Goal: Information Seeking & Learning: Learn about a topic

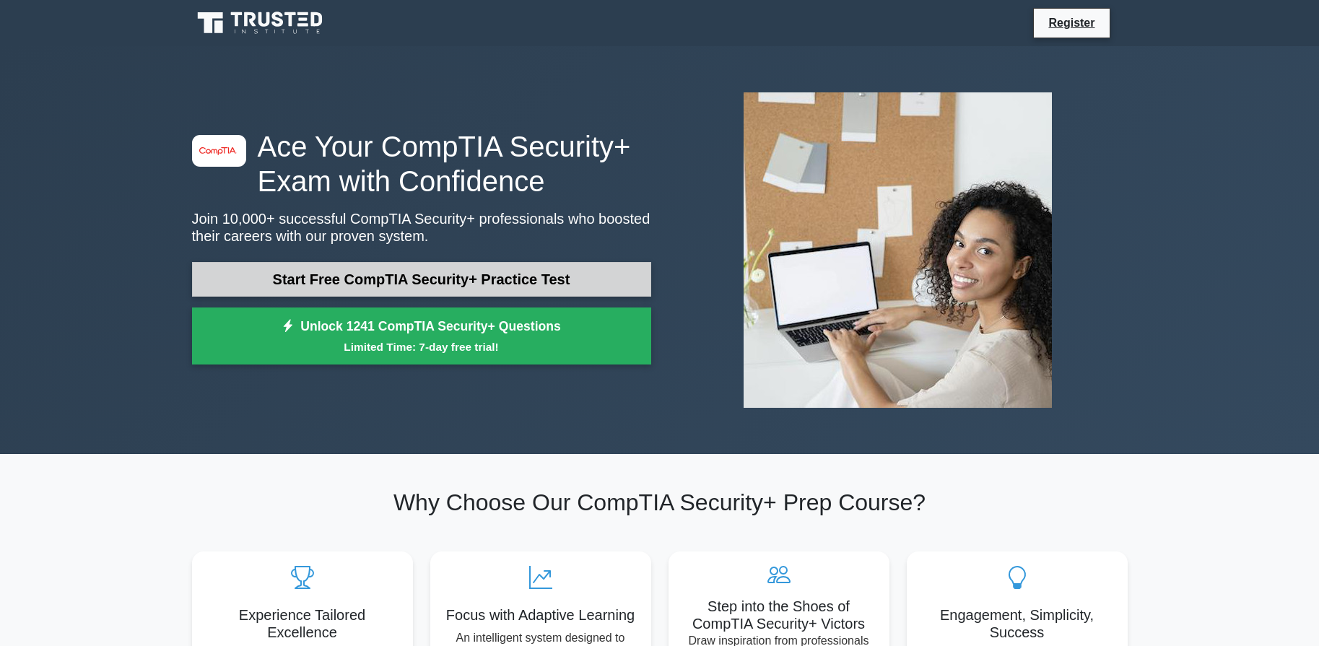
click at [593, 283] on link "Start Free CompTIA Security+ Practice Test" at bounding box center [421, 279] width 459 height 35
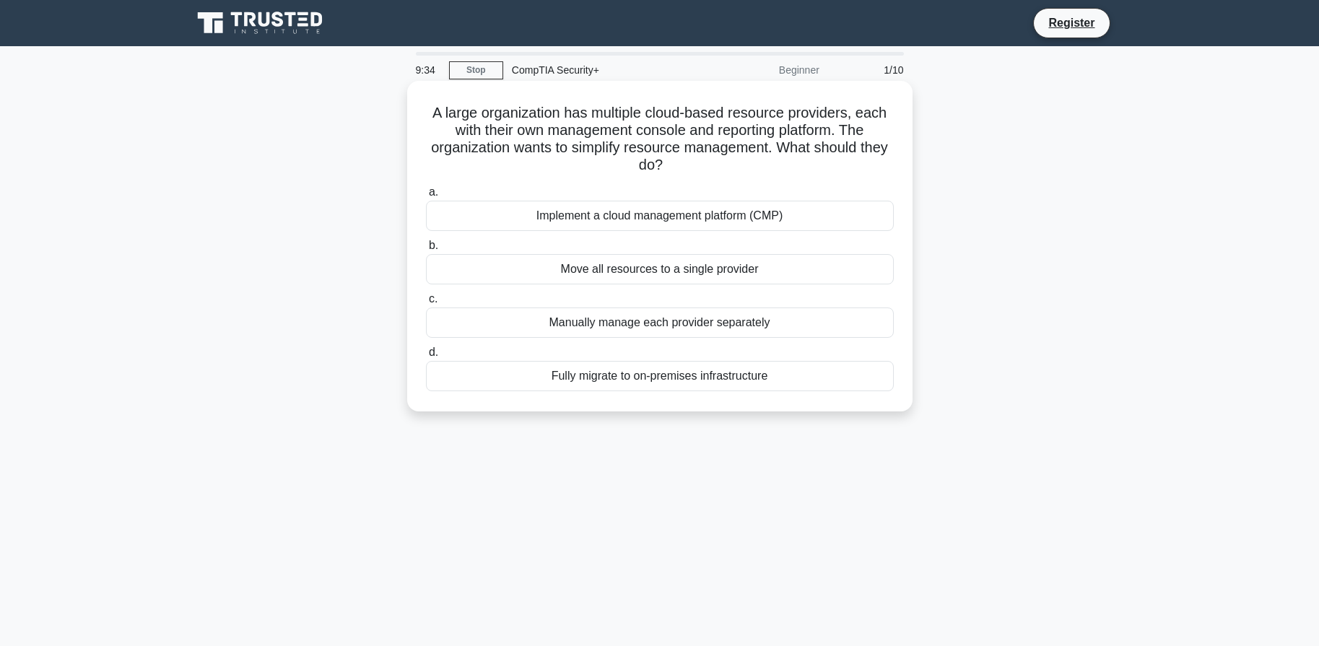
click at [769, 217] on div "Implement a cloud management platform (CMP)" at bounding box center [660, 216] width 468 height 30
click at [426, 197] on input "a. Implement a cloud management platform (CMP)" at bounding box center [426, 192] width 0 height 9
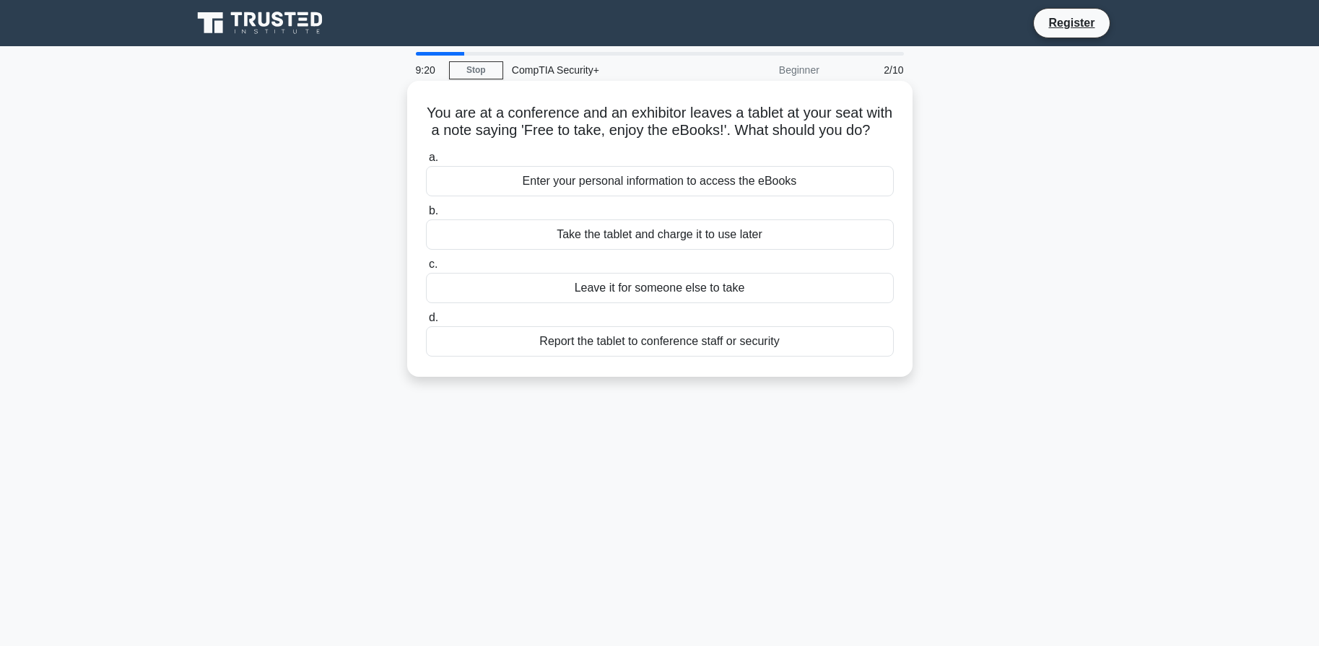
click at [846, 354] on div "Report the tablet to conference staff or security" at bounding box center [660, 341] width 468 height 30
click at [426, 323] on input "d. Report the tablet to conference staff or security" at bounding box center [426, 317] width 0 height 9
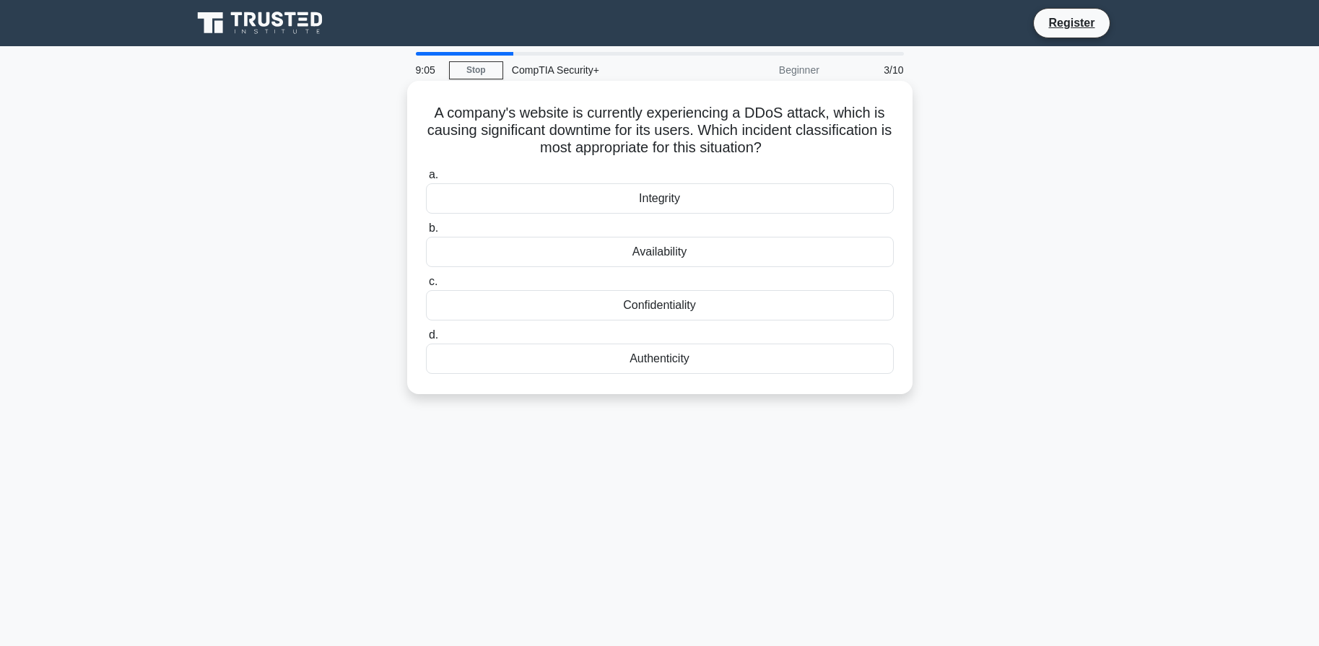
click at [832, 258] on div "Availability" at bounding box center [660, 252] width 468 height 30
click at [426, 233] on input "b. Availability" at bounding box center [426, 228] width 0 height 9
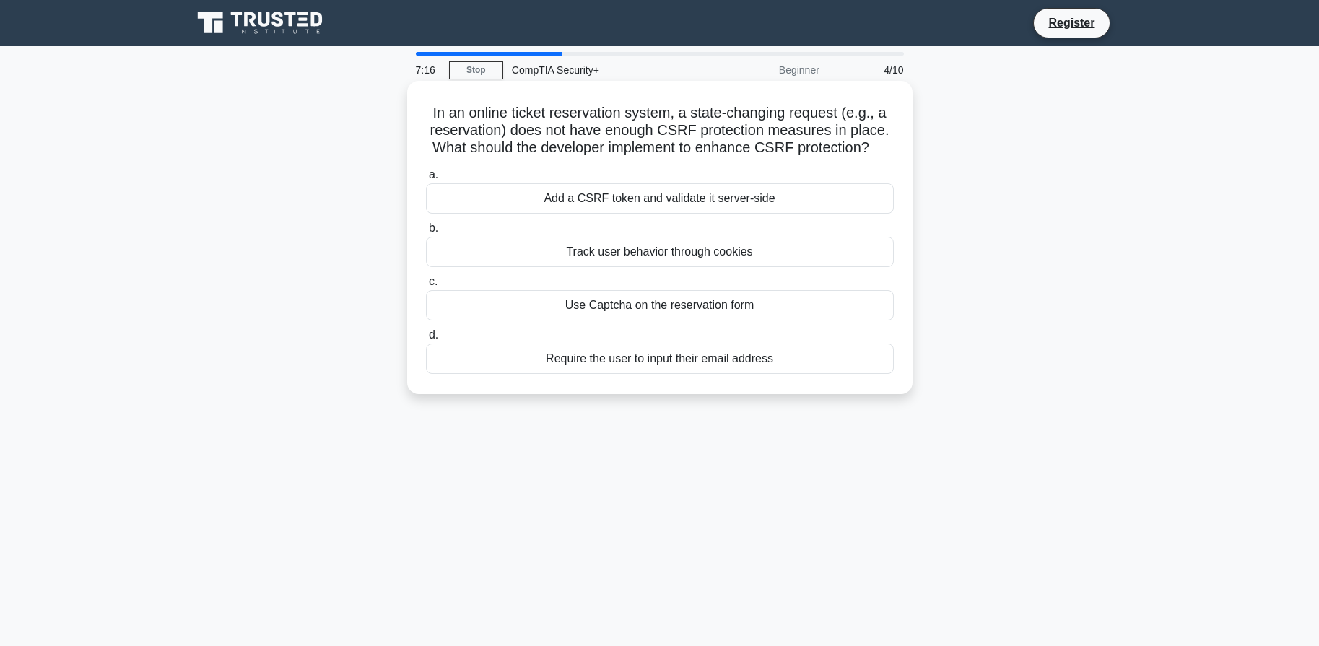
click at [780, 200] on div "Add a CSRF token and validate it server-side" at bounding box center [660, 198] width 468 height 30
click at [426, 180] on input "a. Add a CSRF token and validate it server-side" at bounding box center [426, 174] width 0 height 9
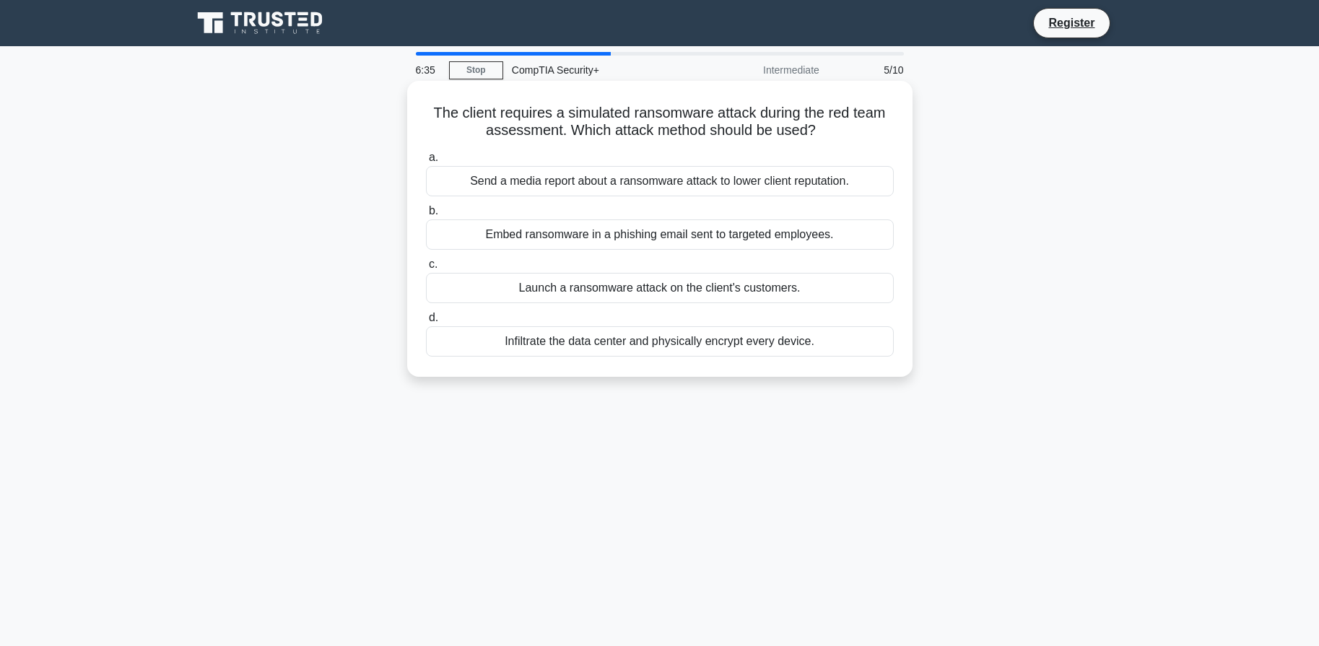
click at [842, 236] on div "Embed ransomware in a phishing email sent to targeted employees." at bounding box center [660, 234] width 468 height 30
click at [426, 216] on input "b. Embed ransomware in a phishing email sent to targeted employees." at bounding box center [426, 210] width 0 height 9
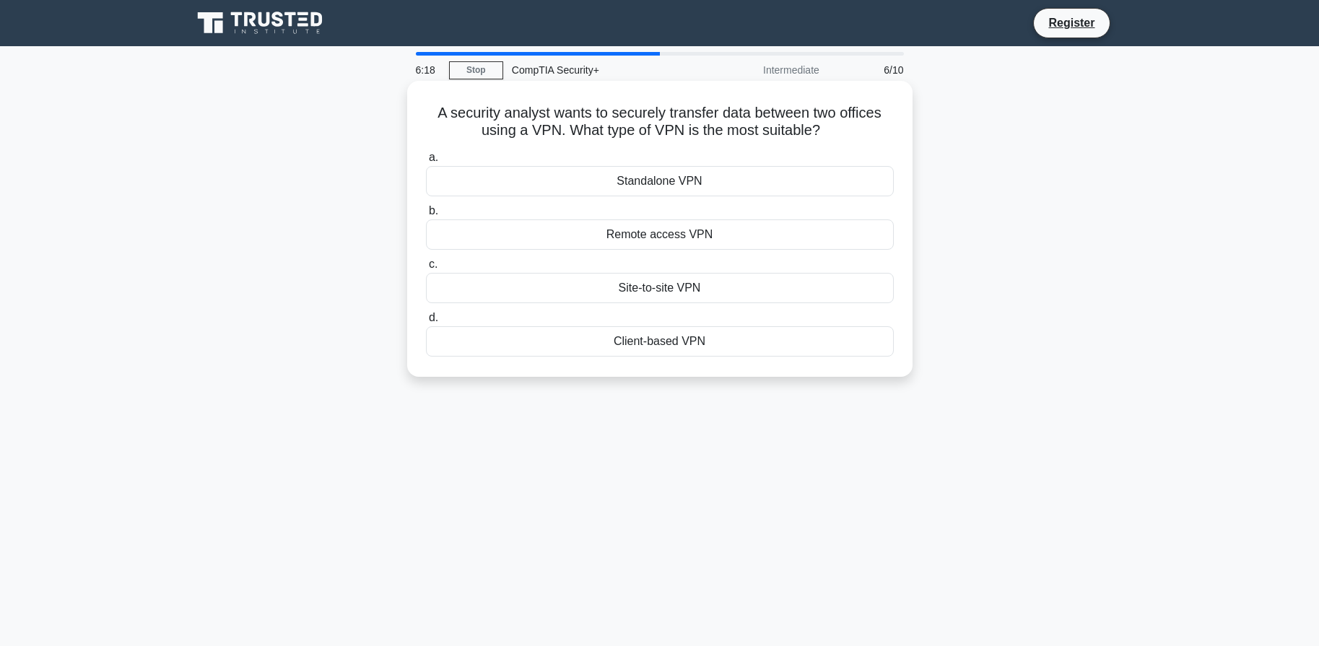
click at [804, 289] on div "Site-to-site VPN" at bounding box center [660, 288] width 468 height 30
click at [426, 269] on input "c. Site-to-site VPN" at bounding box center [426, 264] width 0 height 9
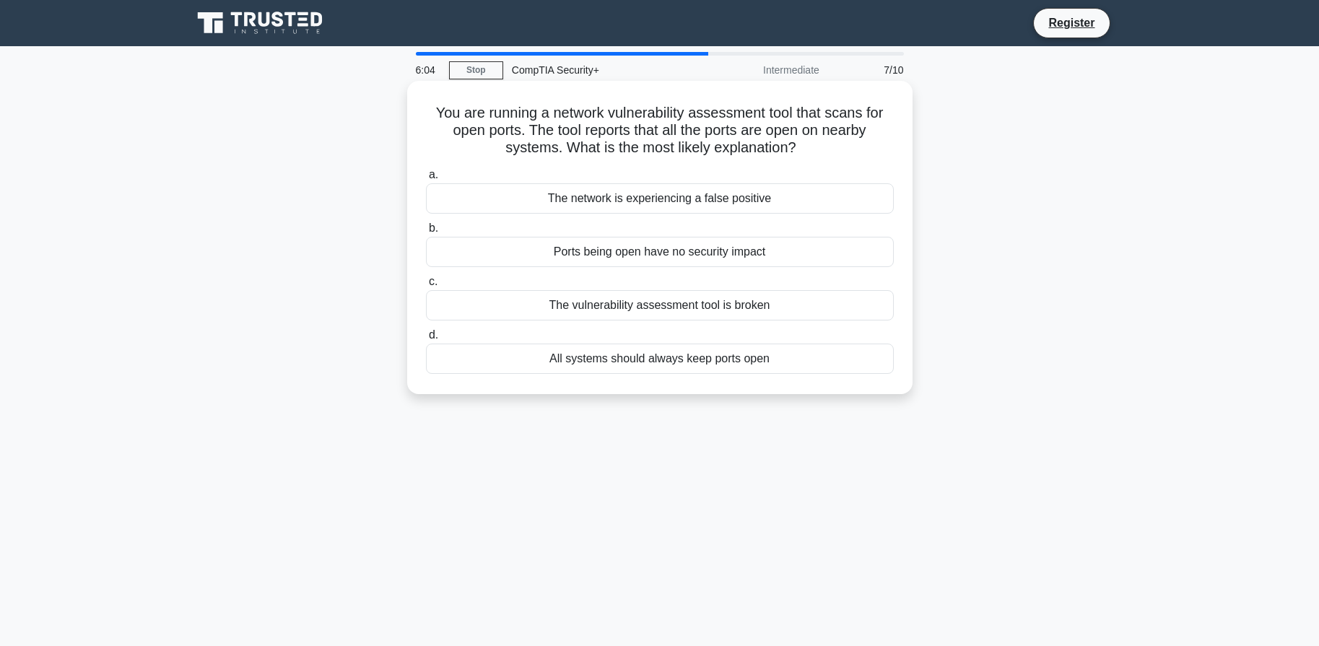
click at [785, 205] on div "The network is experiencing a false positive" at bounding box center [660, 198] width 468 height 30
click at [426, 180] on input "a. The network is experiencing a false positive" at bounding box center [426, 174] width 0 height 9
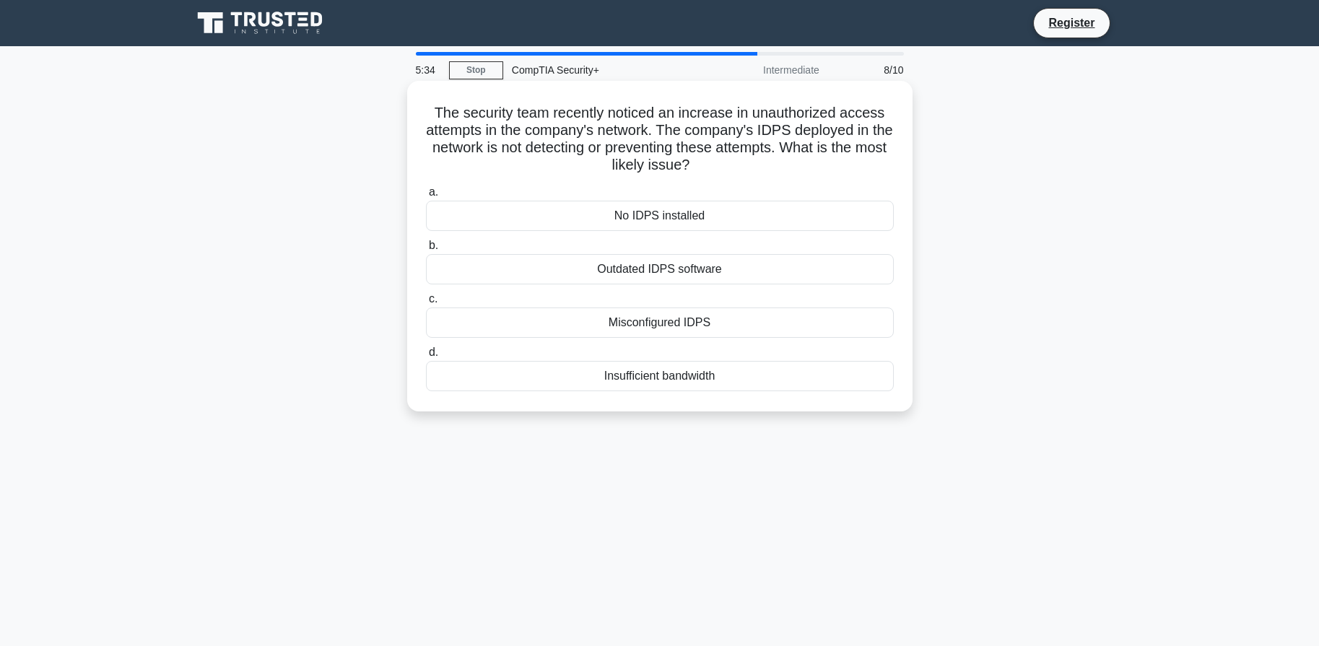
click at [713, 326] on div "Misconfigured IDPS" at bounding box center [660, 323] width 468 height 30
click at [426, 304] on input "c. Misconfigured IDPS" at bounding box center [426, 299] width 0 height 9
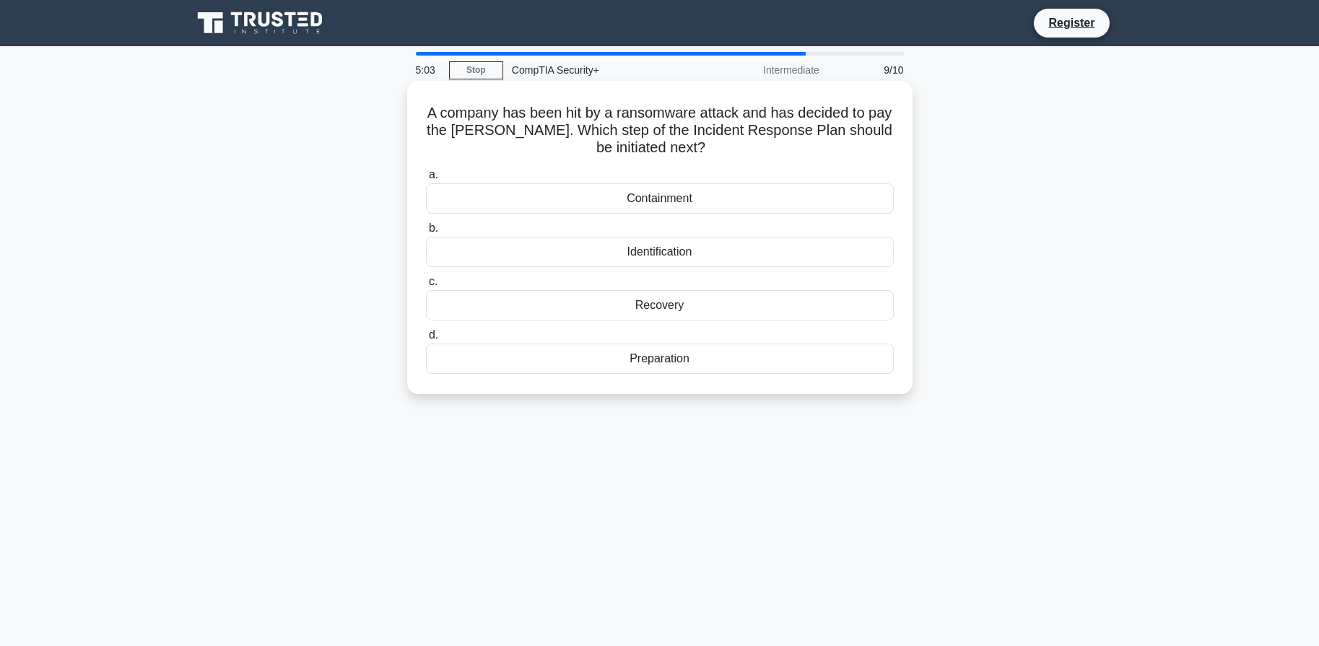
click at [760, 202] on div "Containment" at bounding box center [660, 198] width 468 height 30
click at [426, 180] on input "a. Containment" at bounding box center [426, 174] width 0 height 9
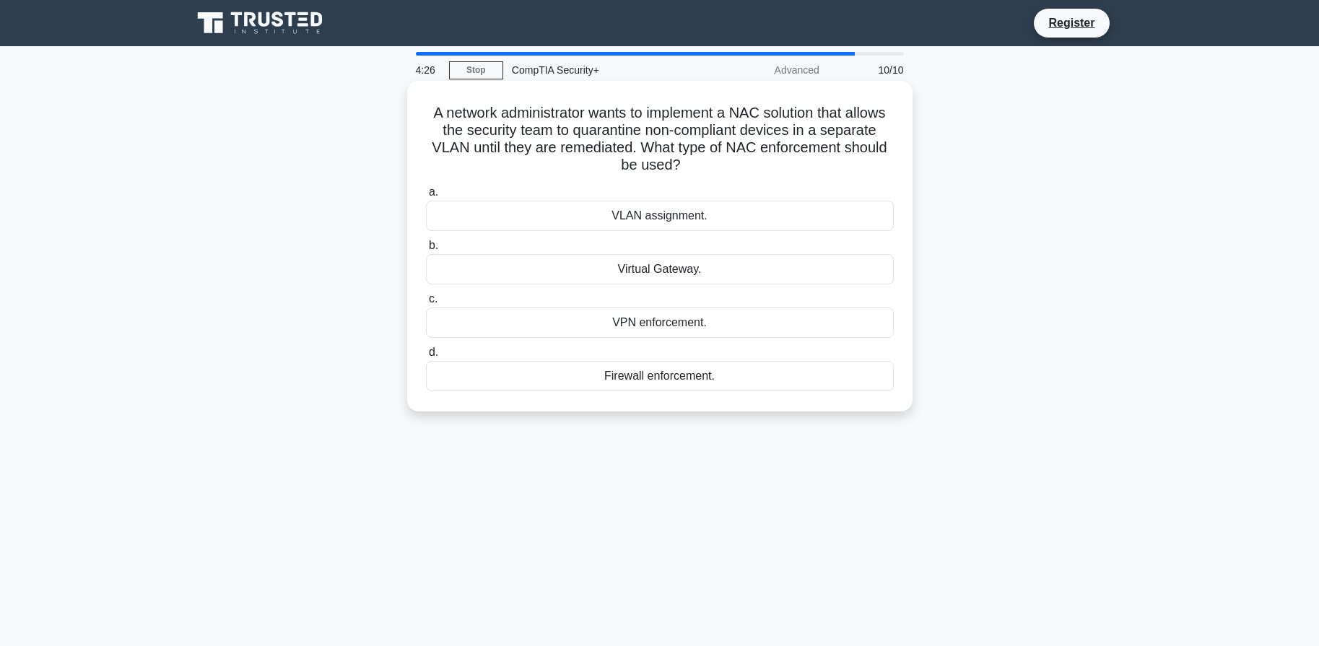
click at [734, 222] on div "VLAN assignment." at bounding box center [660, 216] width 468 height 30
click at [426, 197] on input "a. VLAN assignment." at bounding box center [426, 192] width 0 height 9
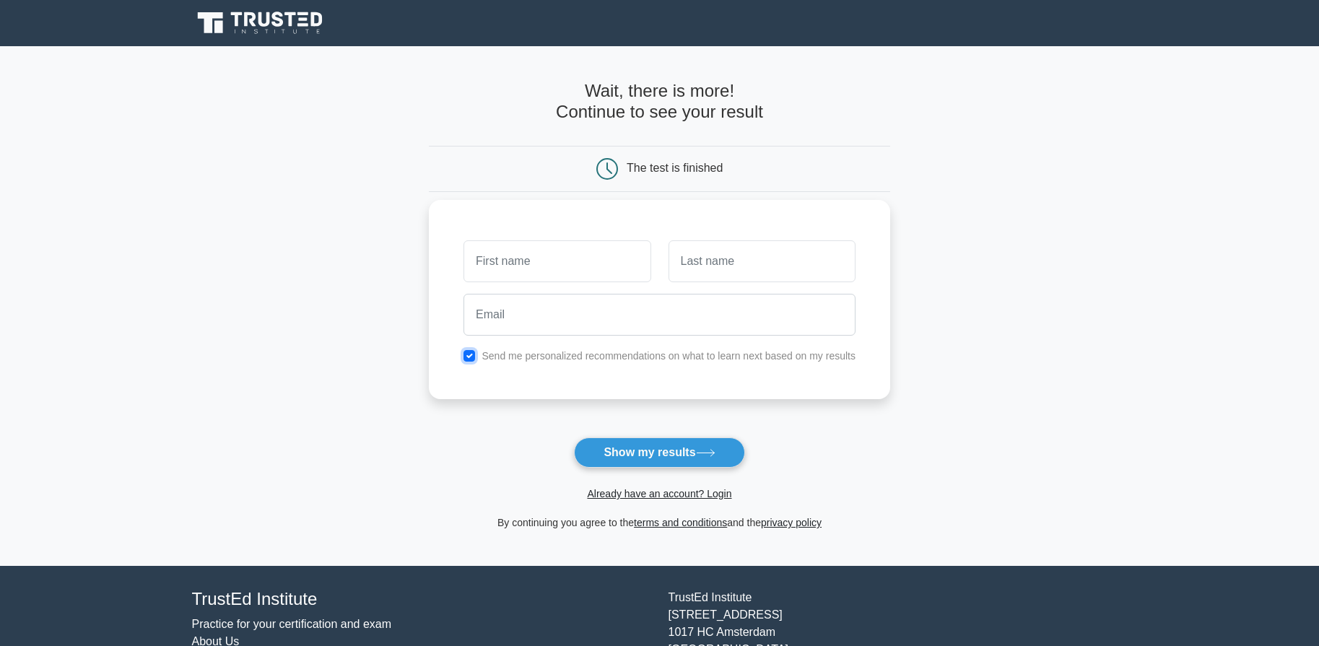
click at [470, 356] on input "checkbox" at bounding box center [469, 356] width 12 height 12
checkbox input "false"
click at [637, 458] on button "Show my results" at bounding box center [659, 452] width 170 height 30
type input "[PERSON_NAME]"
click at [777, 269] on input "text" at bounding box center [761, 261] width 187 height 42
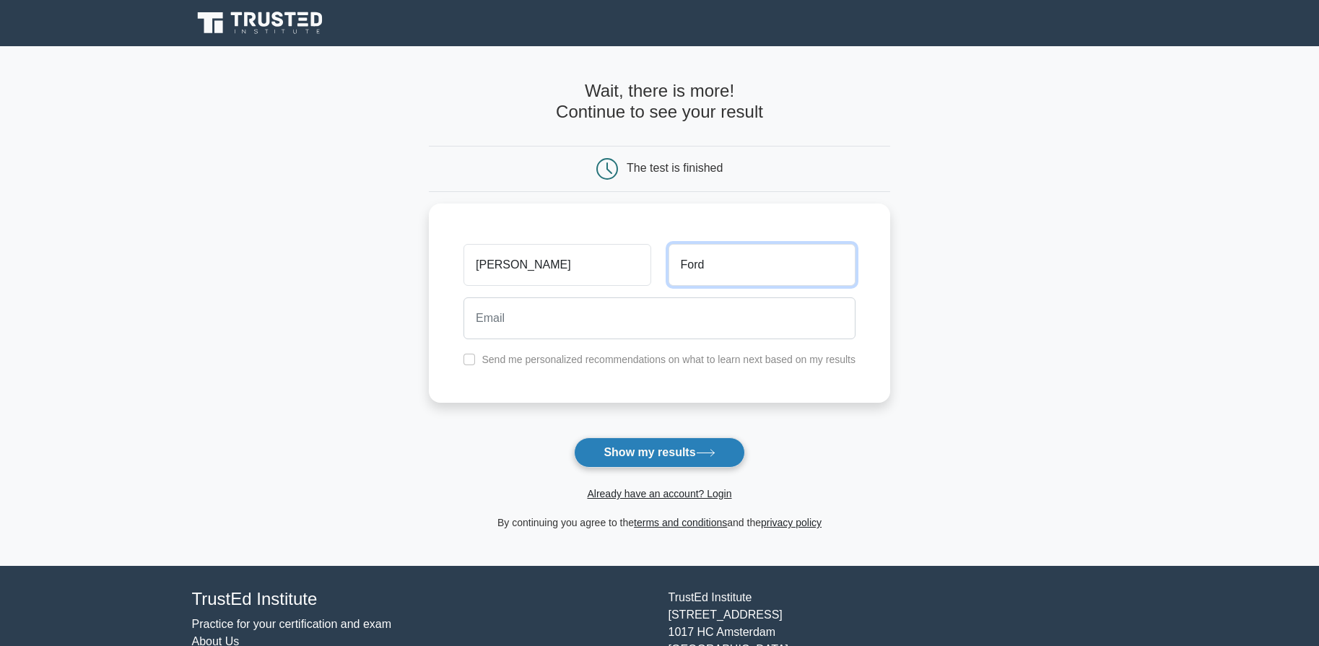
type input "Ford"
click at [737, 454] on button "Show my results" at bounding box center [659, 452] width 170 height 30
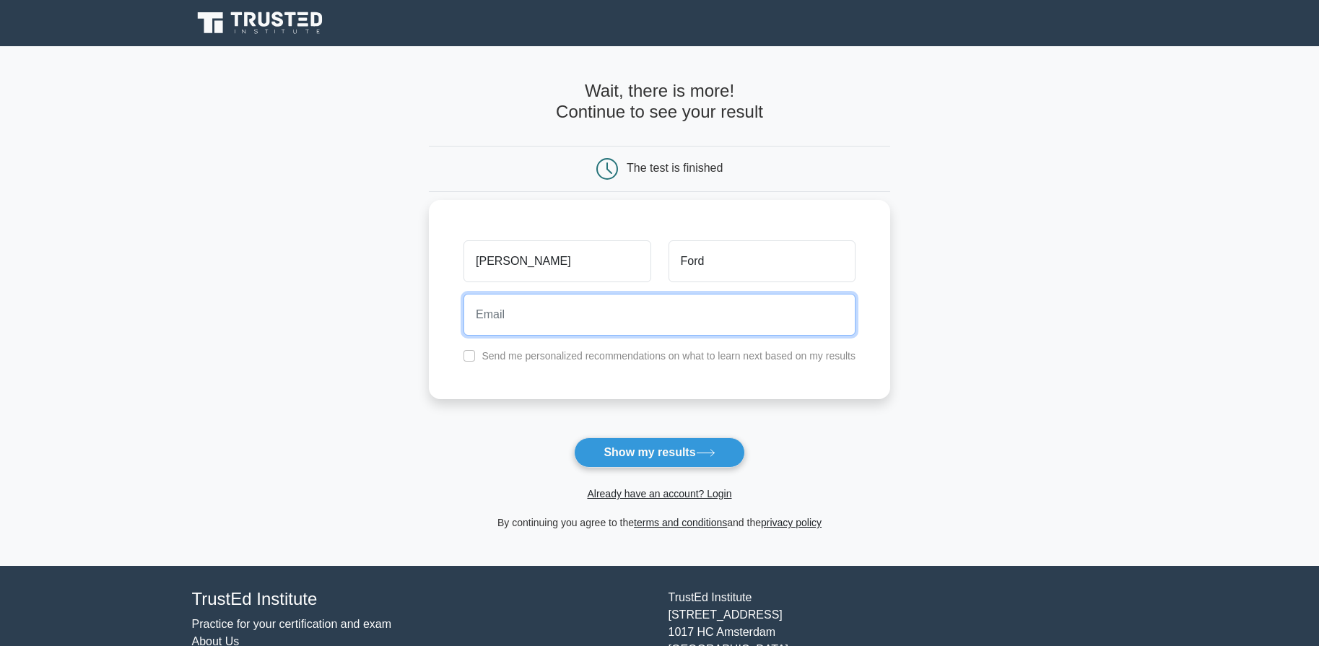
click at [636, 316] on input "email" at bounding box center [659, 315] width 392 height 42
type input "proteanprops@gmail.com"
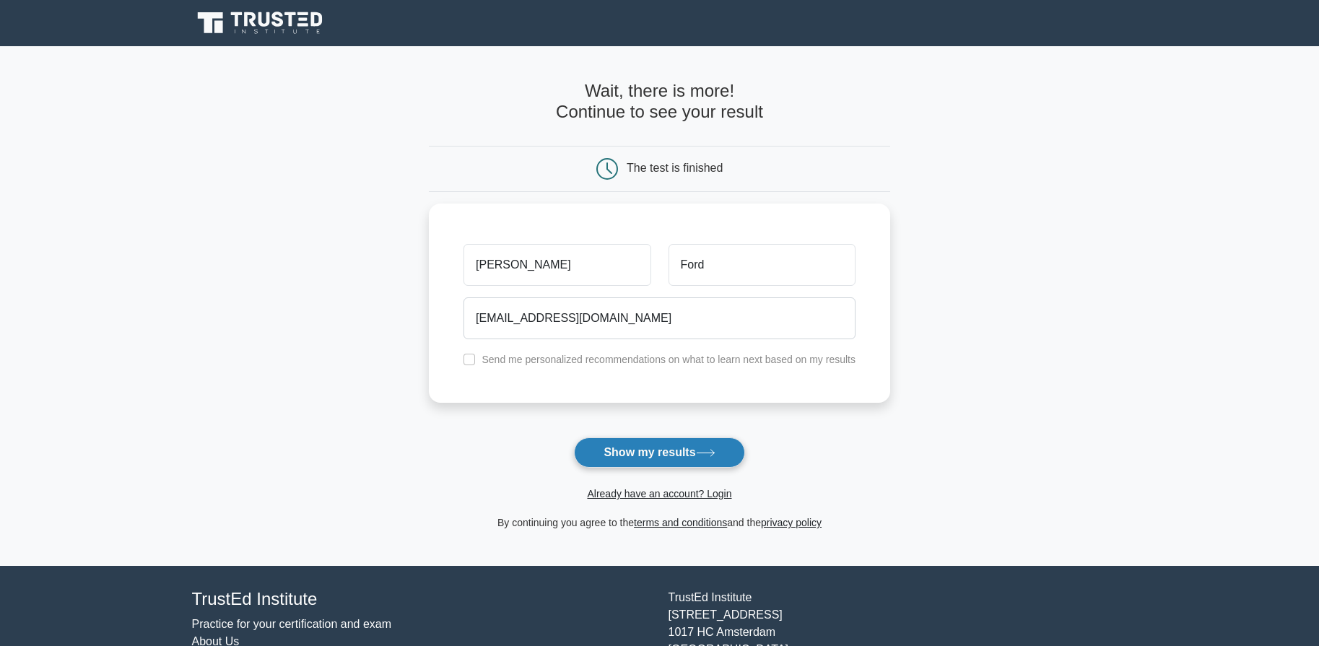
click at [704, 446] on button "Show my results" at bounding box center [659, 452] width 170 height 30
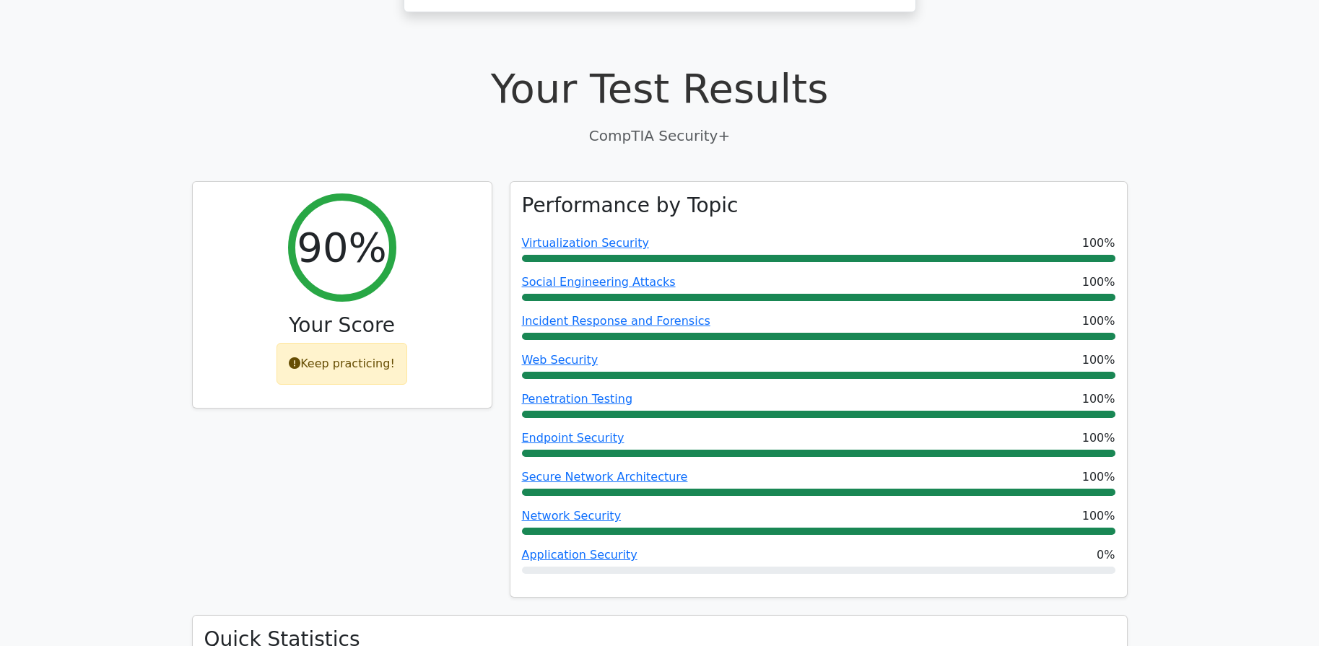
scroll to position [107, 0]
